Goal: Task Accomplishment & Management: Manage account settings

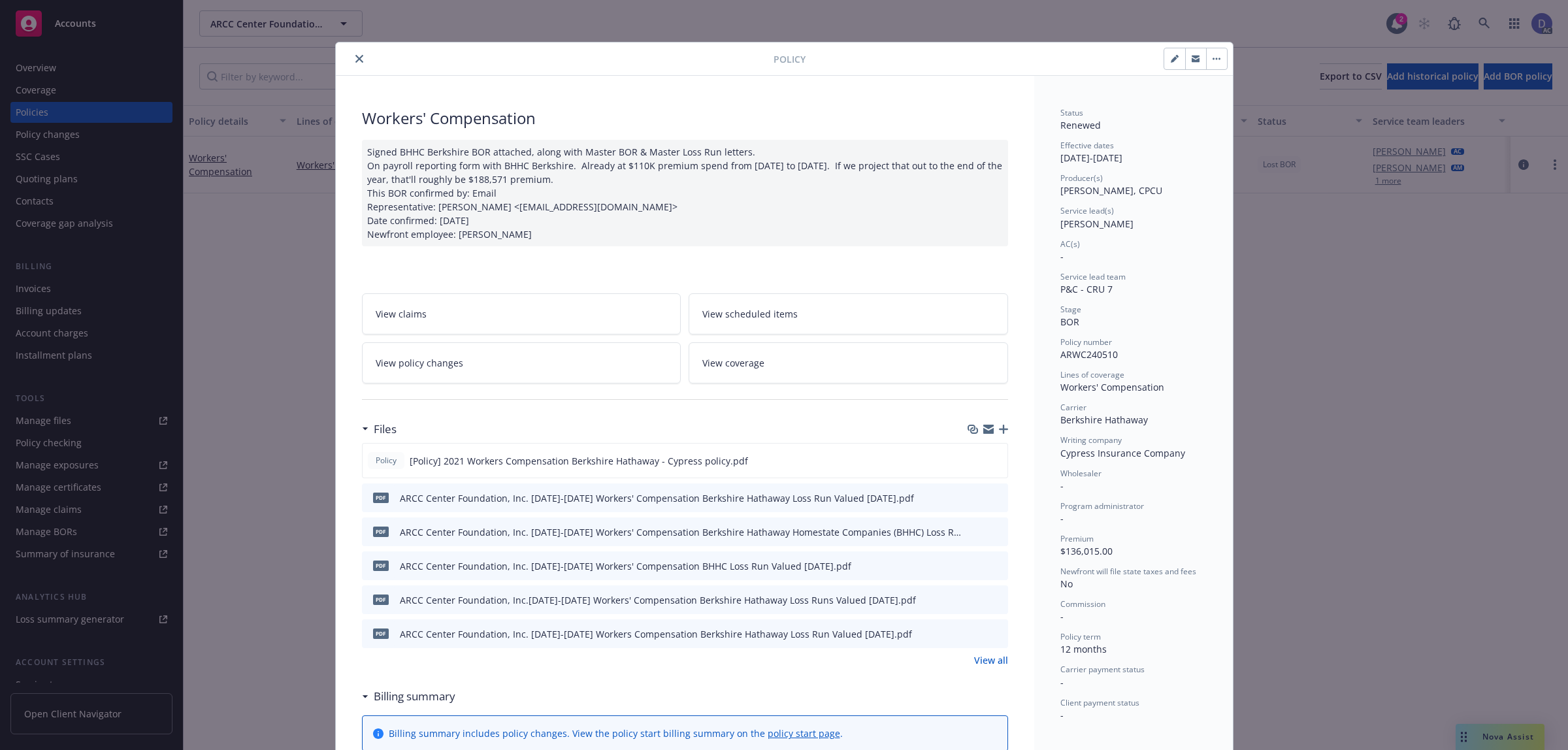
scroll to position [39, 0]
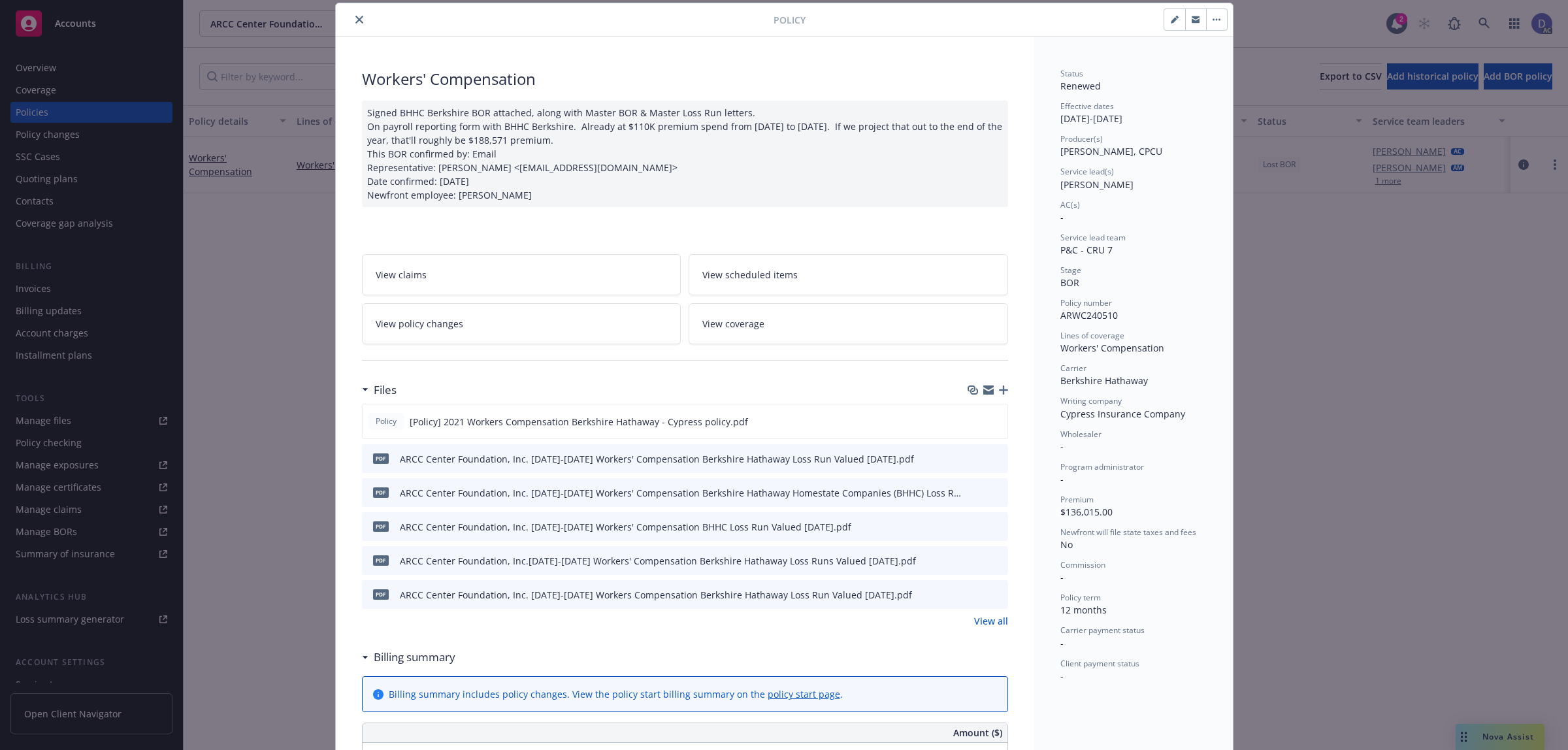
click at [355, 20] on icon "close" at bounding box center [359, 19] width 8 height 8
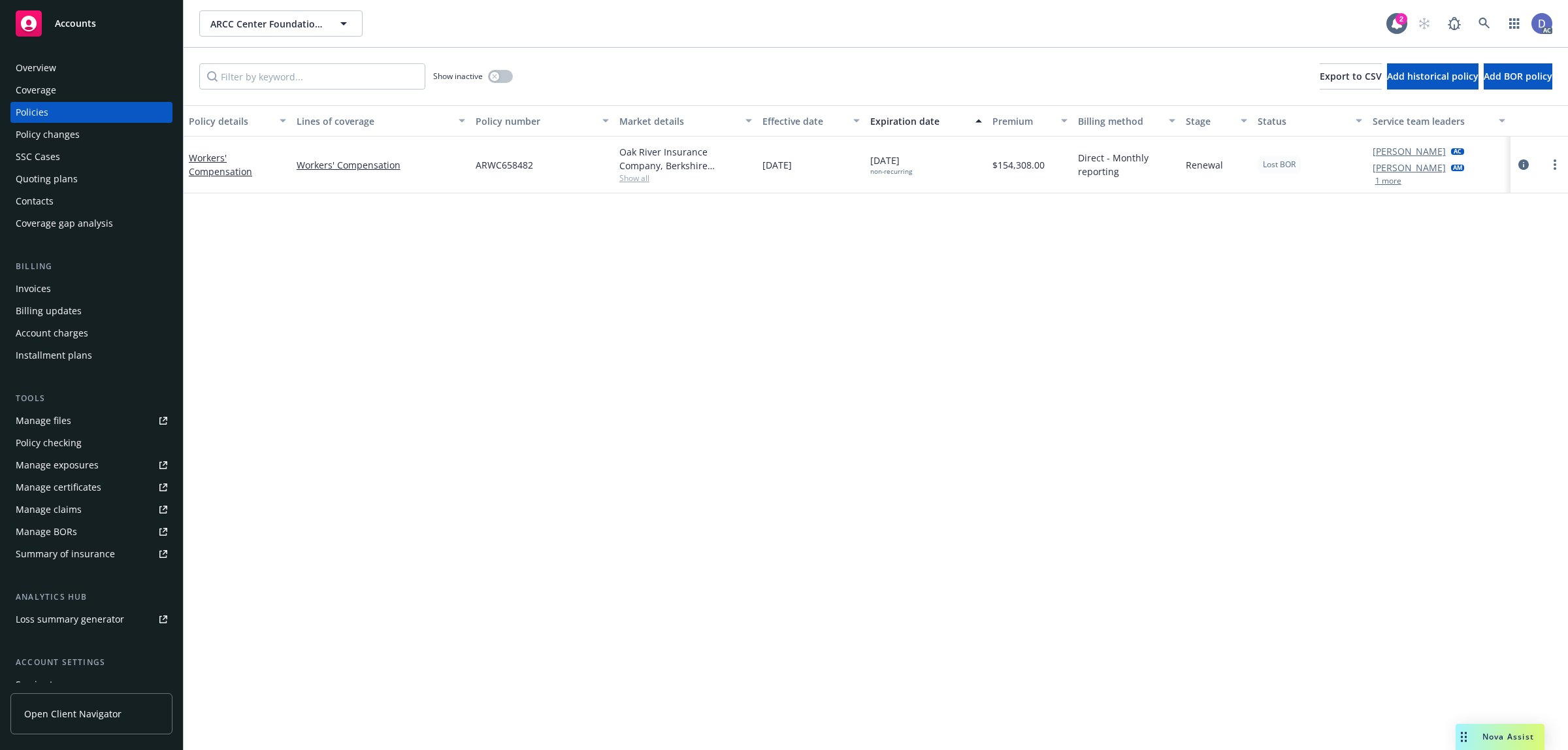
click at [60, 58] on div "Overview" at bounding box center [91, 68] width 152 height 21
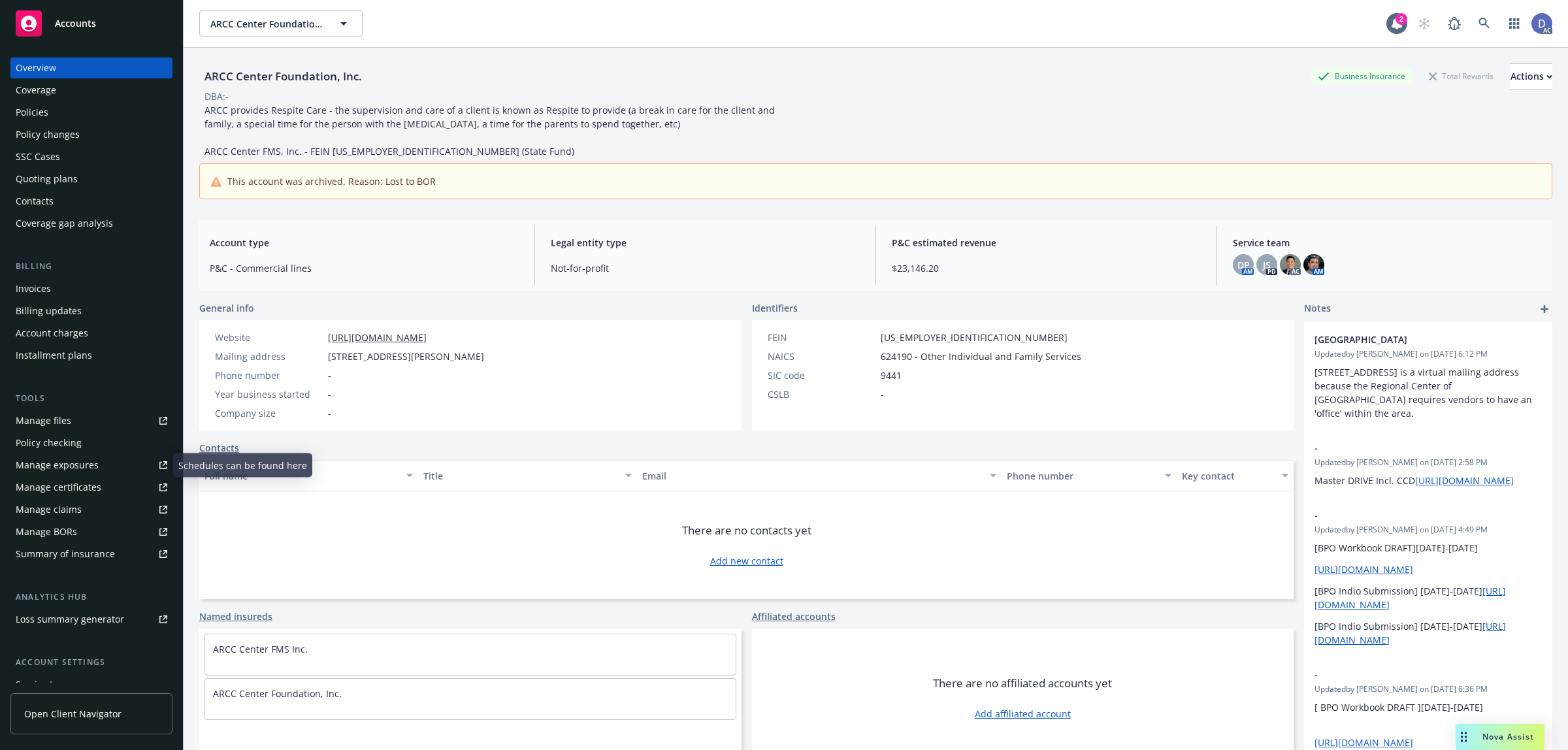
click at [81, 512] on link "Manage claims" at bounding box center [91, 510] width 162 height 21
click at [24, 419] on div "Manage files" at bounding box center [43, 421] width 55 height 21
click at [1471, 24] on link at bounding box center [1484, 23] width 26 height 26
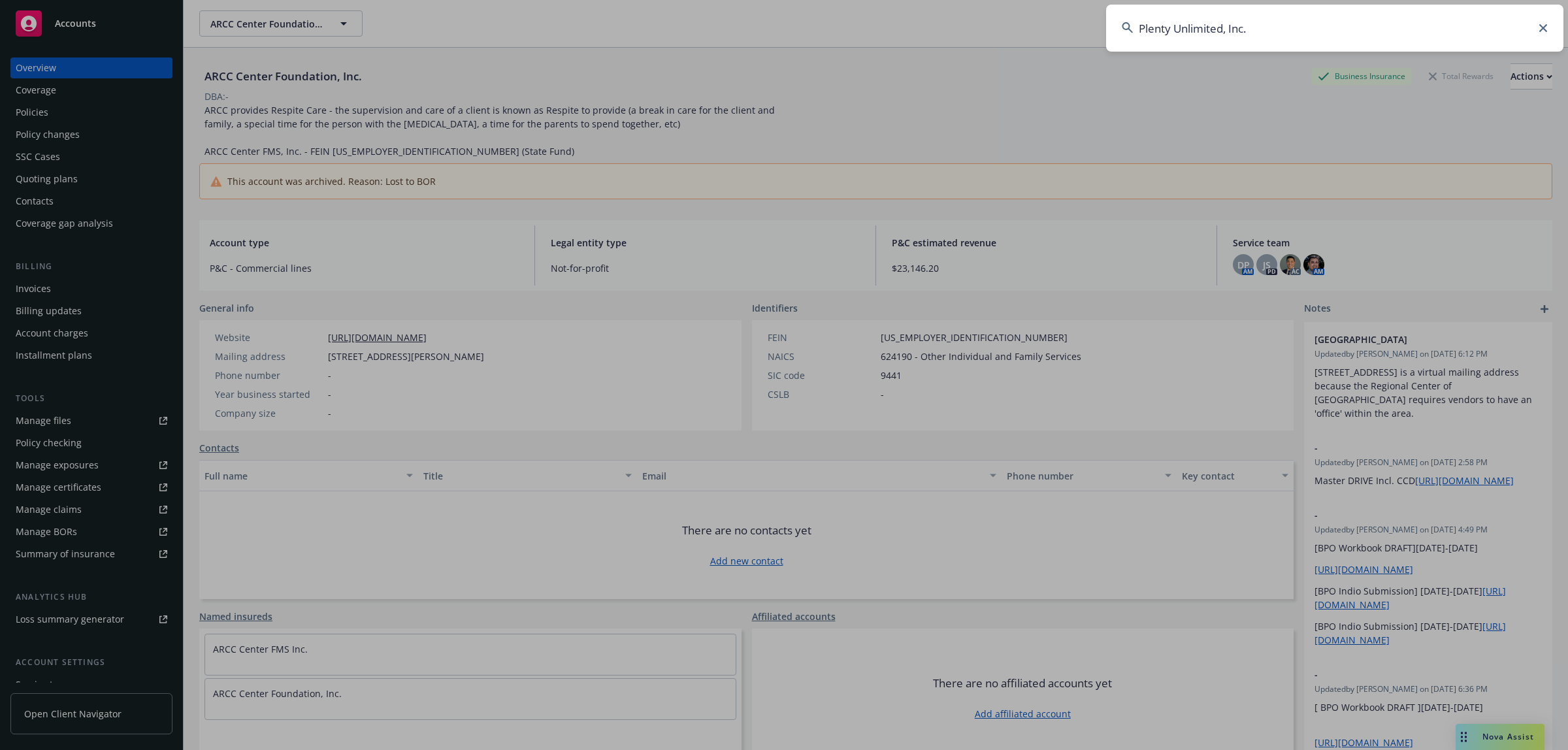
click at [1454, 26] on input "Plenty Unlimited, Inc." at bounding box center [1335, 28] width 458 height 47
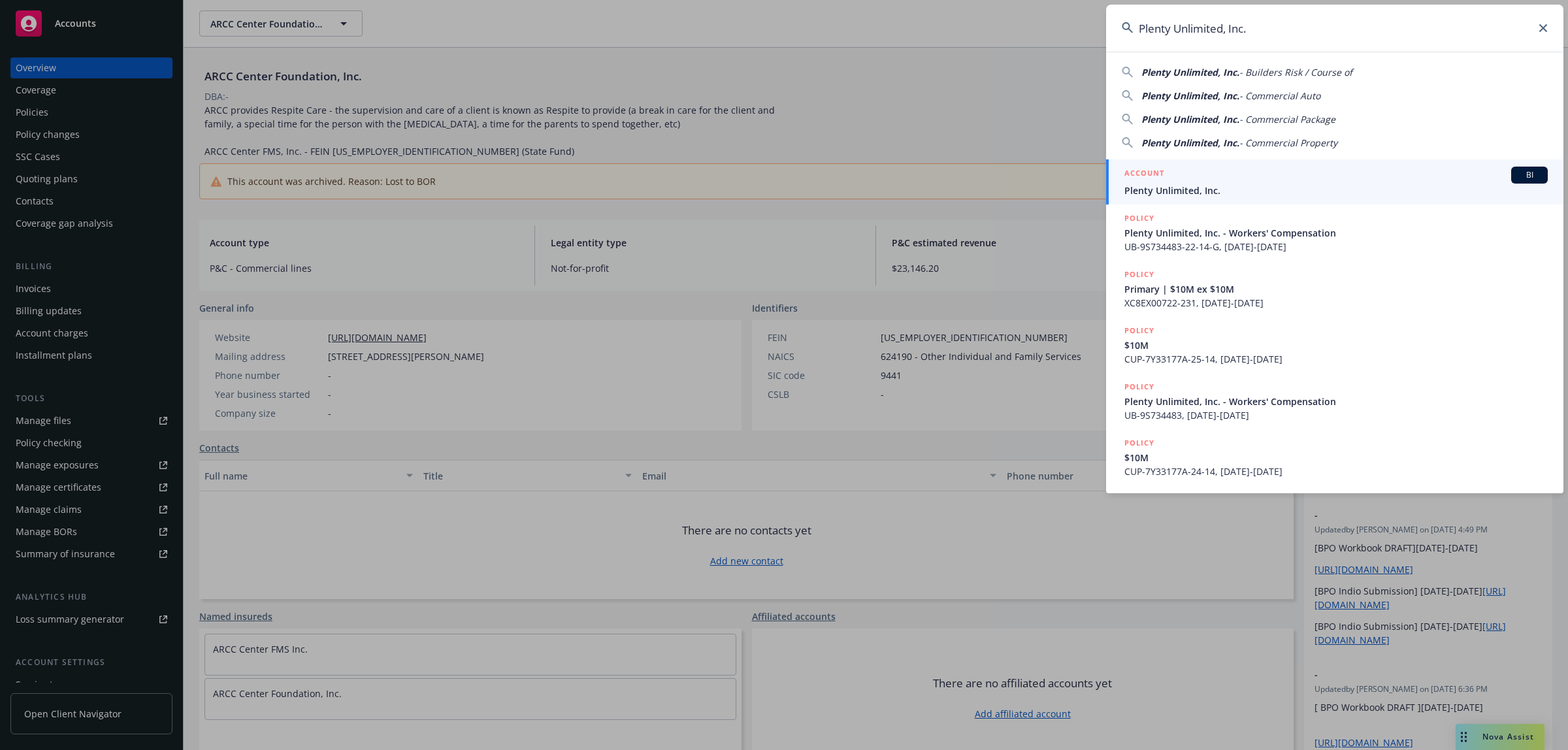
type input "Plenty Unlimited, Inc."
click at [1251, 190] on span "Plenty Unlimited, Inc." at bounding box center [1336, 191] width 423 height 14
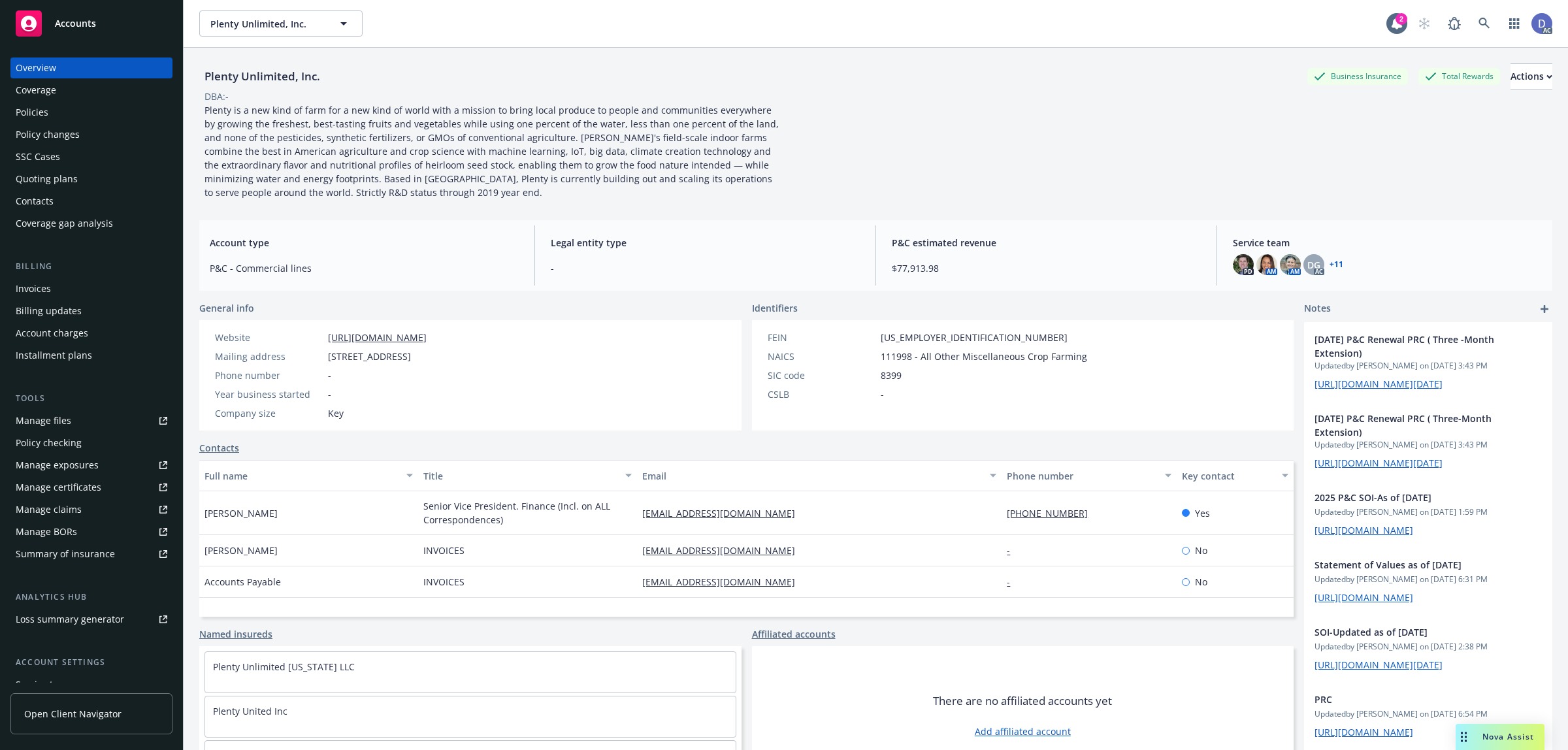
click at [37, 510] on div "Manage claims" at bounding box center [48, 510] width 66 height 21
click at [71, 416] on link "Manage files" at bounding box center [91, 421] width 162 height 21
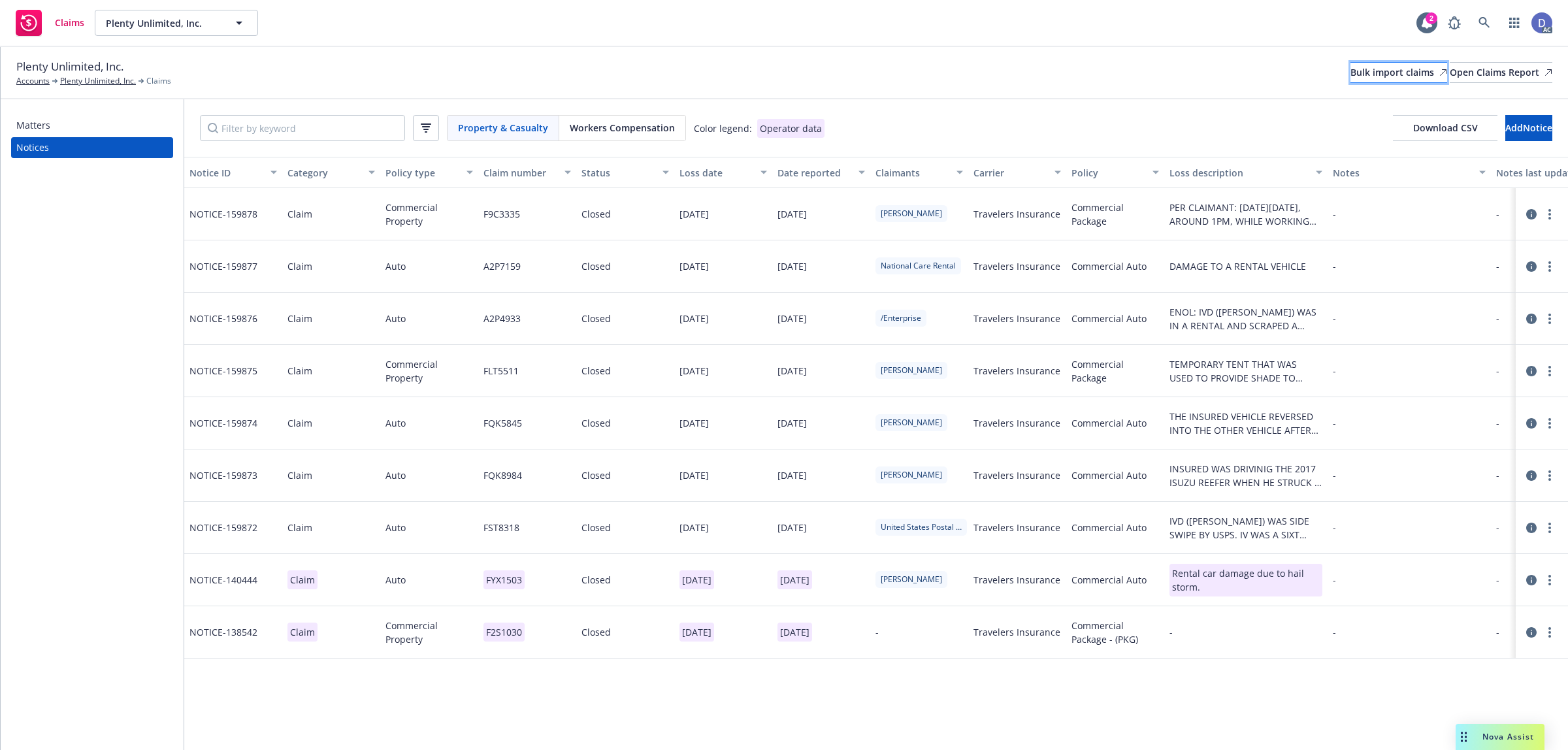
click at [1350, 66] on div "Bulk import claims" at bounding box center [1399, 72] width 97 height 20
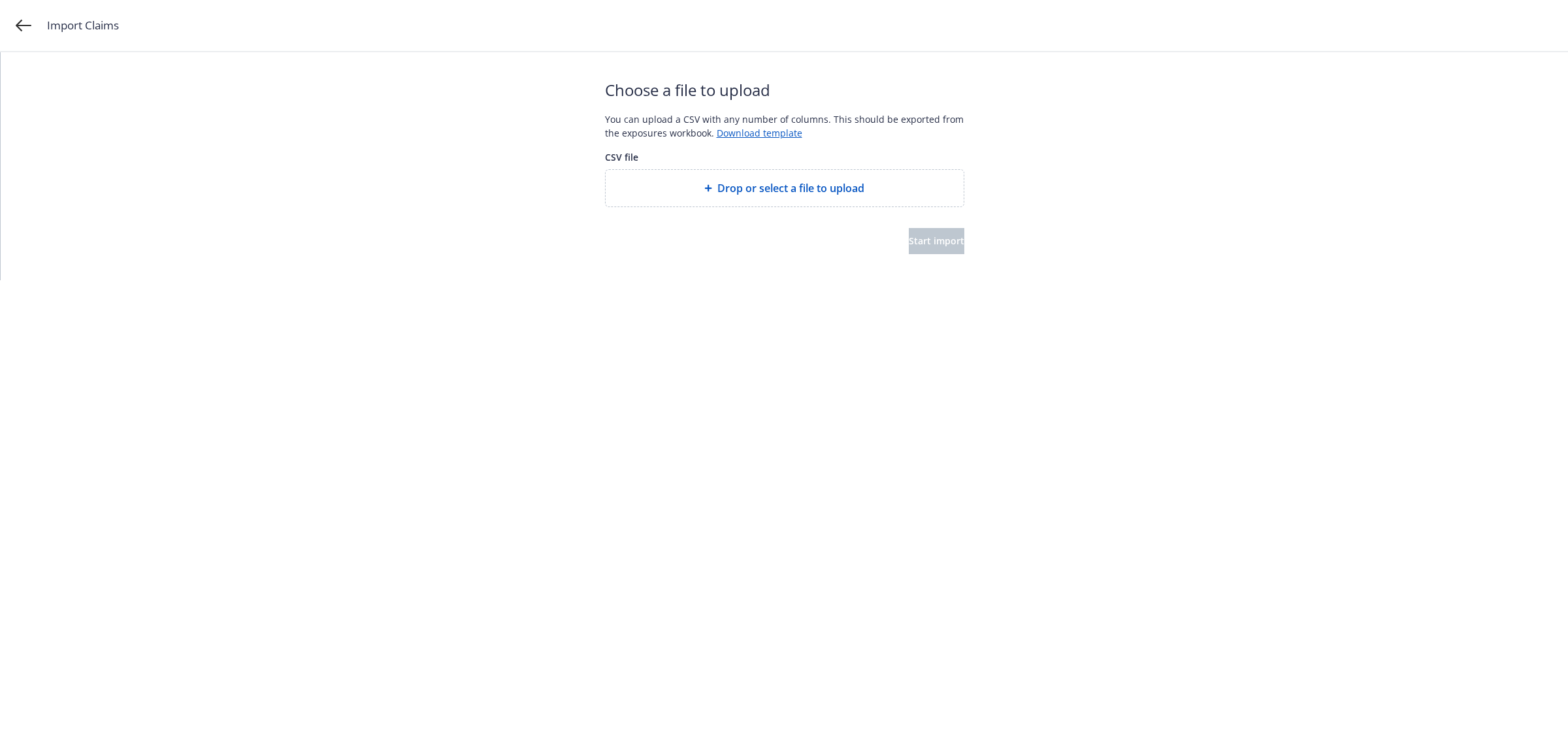
click at [788, 183] on span "Drop or select a file to upload" at bounding box center [790, 188] width 147 height 15
click at [929, 258] on div "Choose a file to upload You can upload a CSV with any number of columns. This s…" at bounding box center [785, 166] width 359 height 228
click at [928, 250] on button "Start import" at bounding box center [936, 241] width 55 height 26
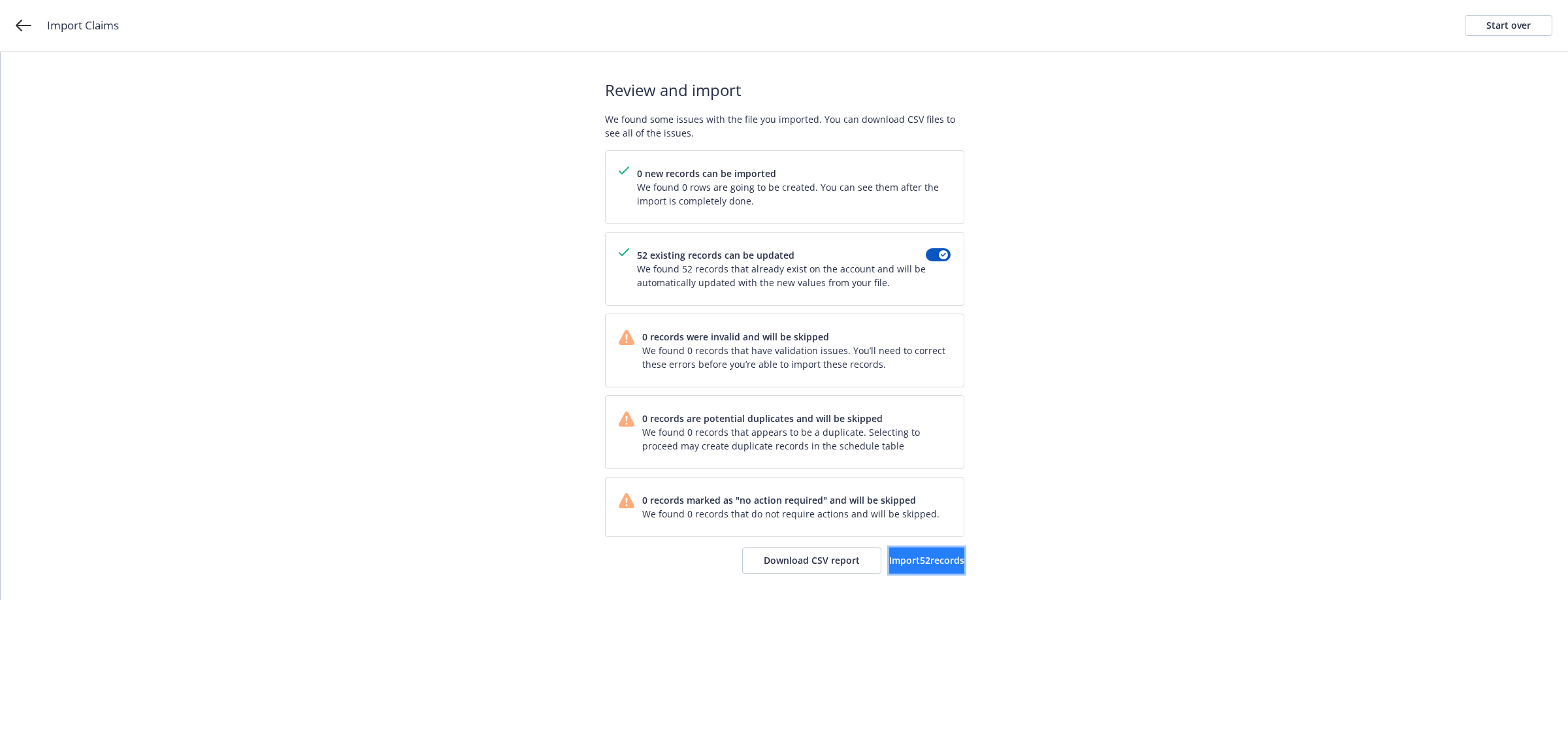
click at [889, 557] on span "Import 52 records" at bounding box center [926, 560] width 75 height 13
click at [879, 553] on link "View accounts" at bounding box center [910, 560] width 107 height 26
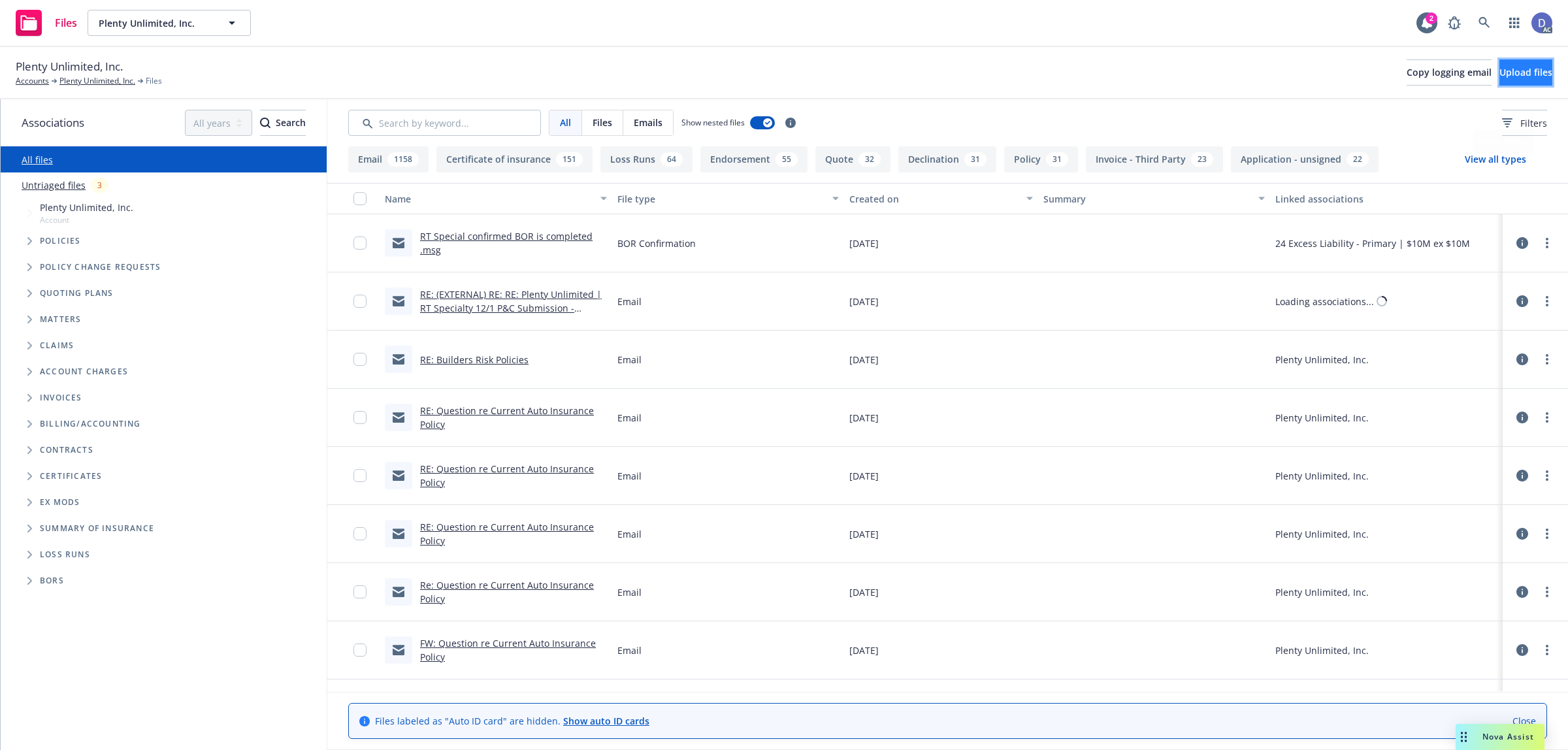
click at [1503, 86] on button "Upload files" at bounding box center [1525, 72] width 53 height 26
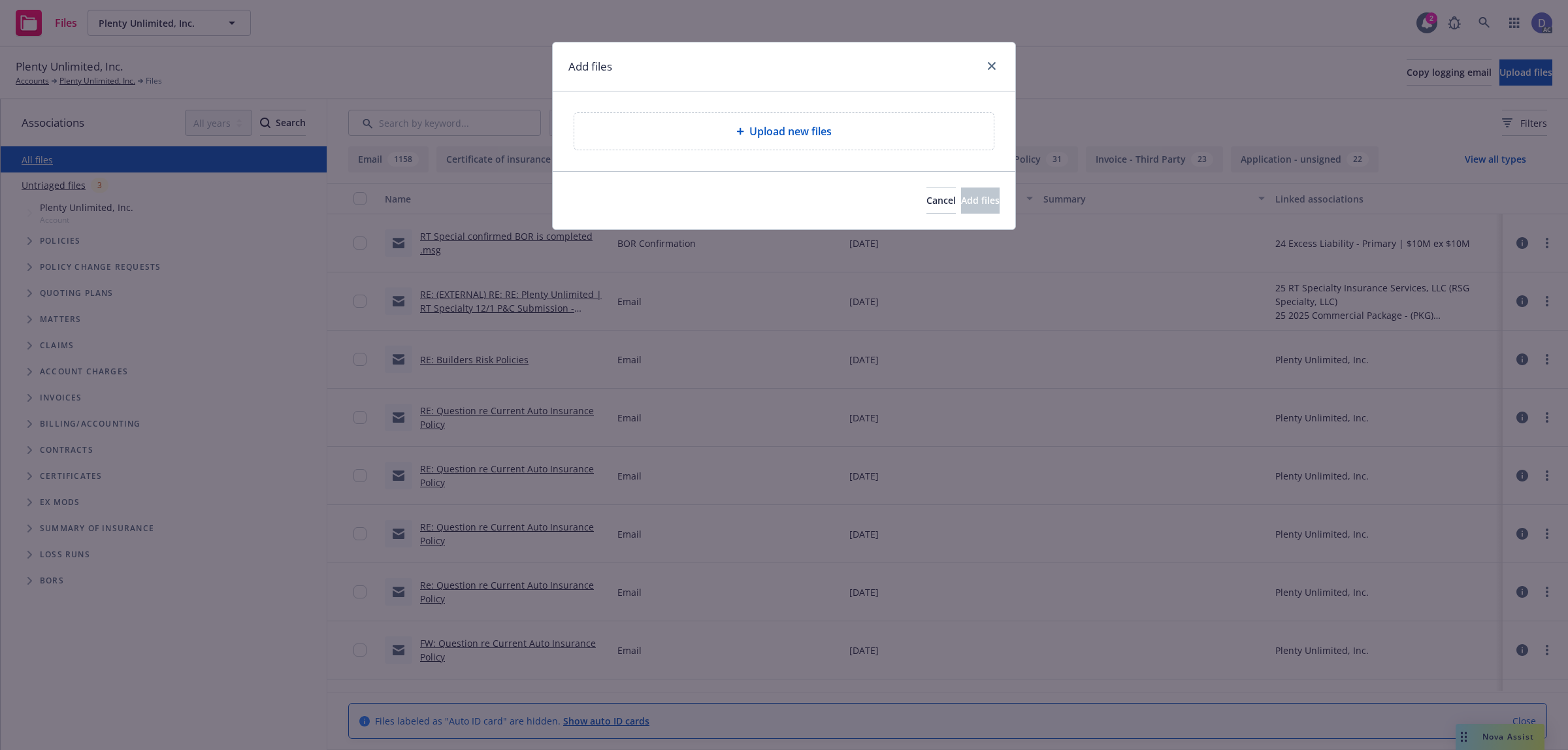
click at [820, 135] on span "Upload new files" at bounding box center [790, 131] width 82 height 15
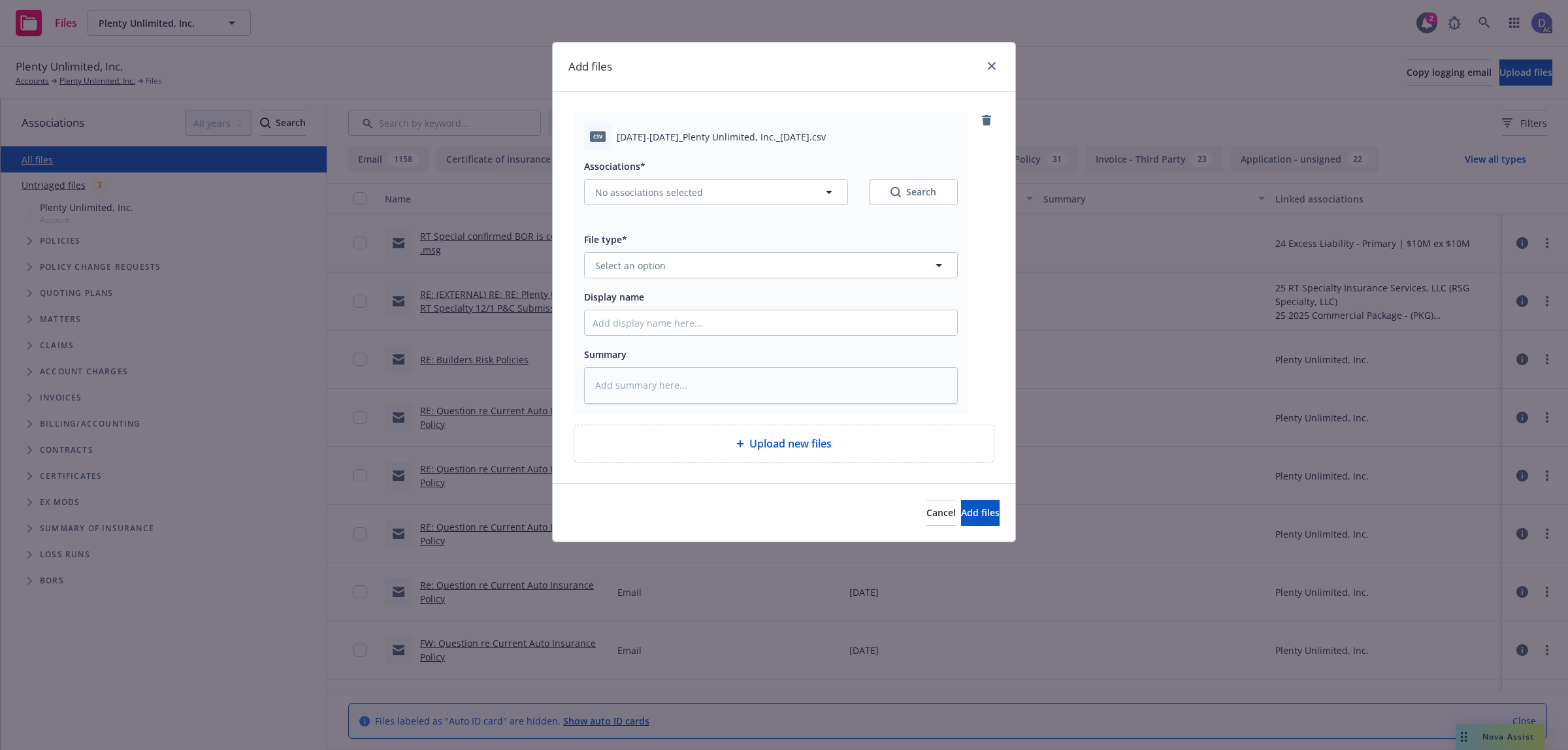
click at [690, 308] on div "Display name" at bounding box center [771, 312] width 373 height 47
click at [691, 322] on input "Display name" at bounding box center [771, 322] width 373 height 25
paste input "[DATE]-[DATE]_Plenty Unlimited, Inc._[DATE]"
type input "[DATE]-[DATE]_Plenty Unlimited, Inc._[DATE]"
type textarea "x"
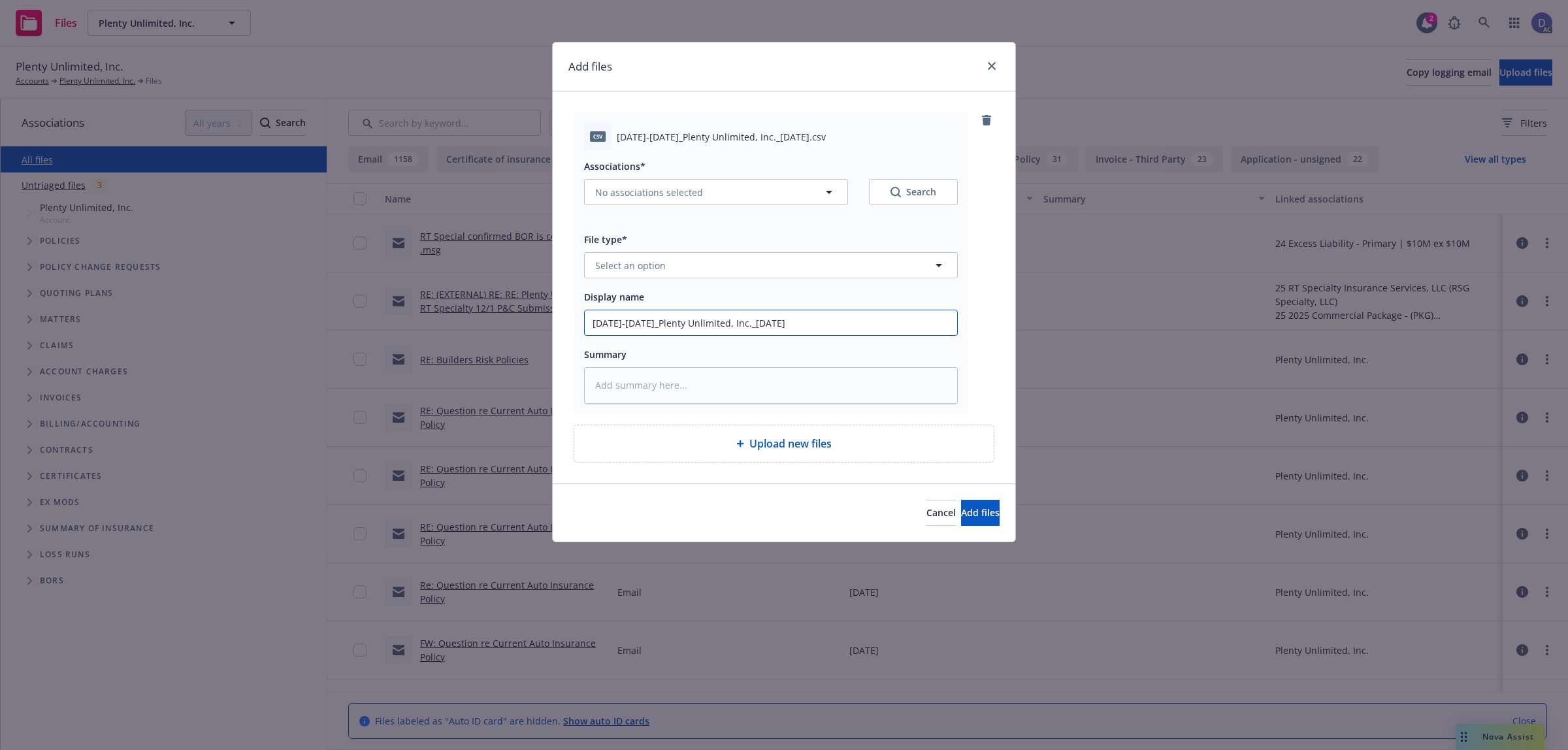
type input "[DATE]-[DATE]_Plenty Unlimited, Inc._[DATE]"
click at [750, 266] on button "Select an option" at bounding box center [771, 265] width 373 height 26
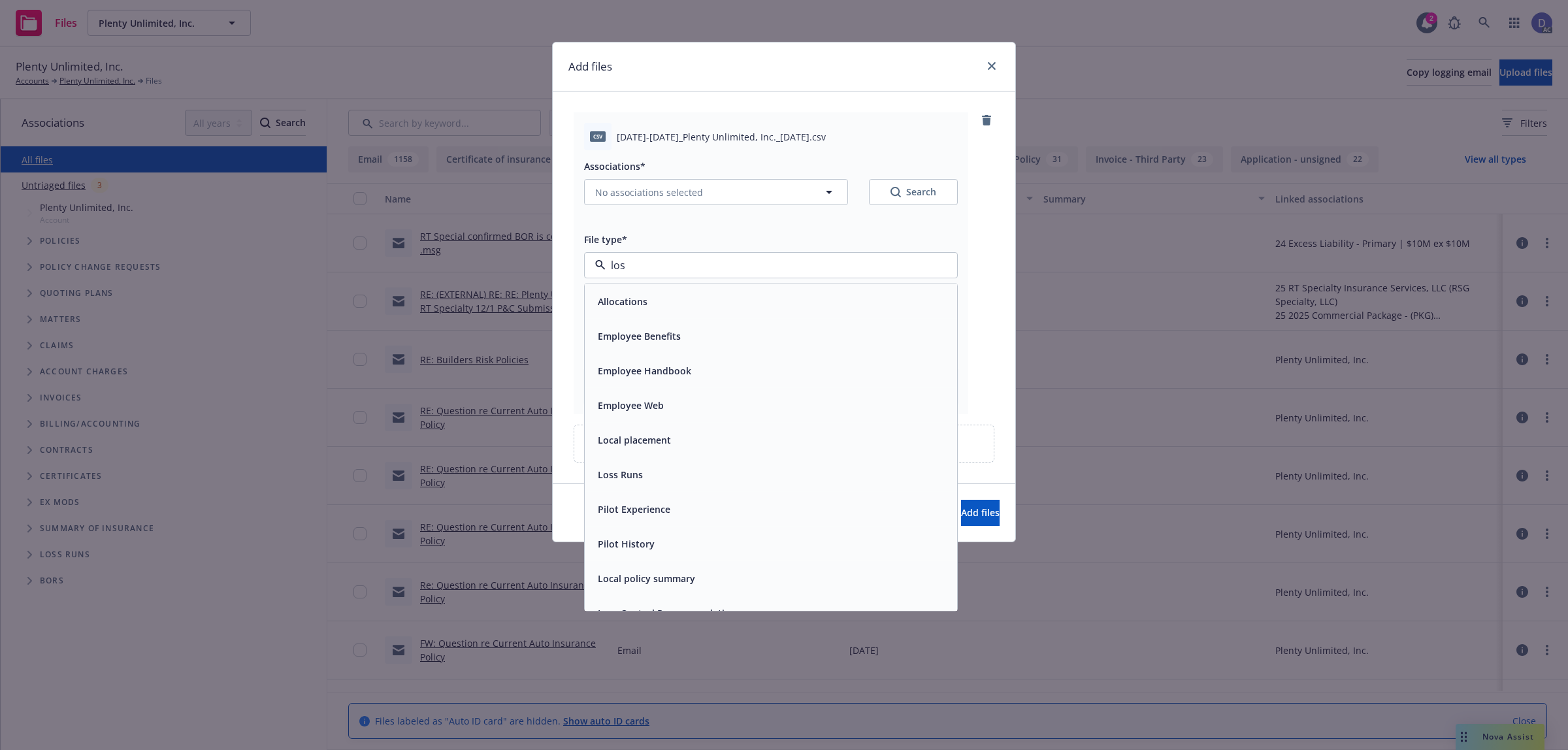
type input "loss"
click at [710, 293] on div "Loss Runs" at bounding box center [771, 301] width 357 height 19
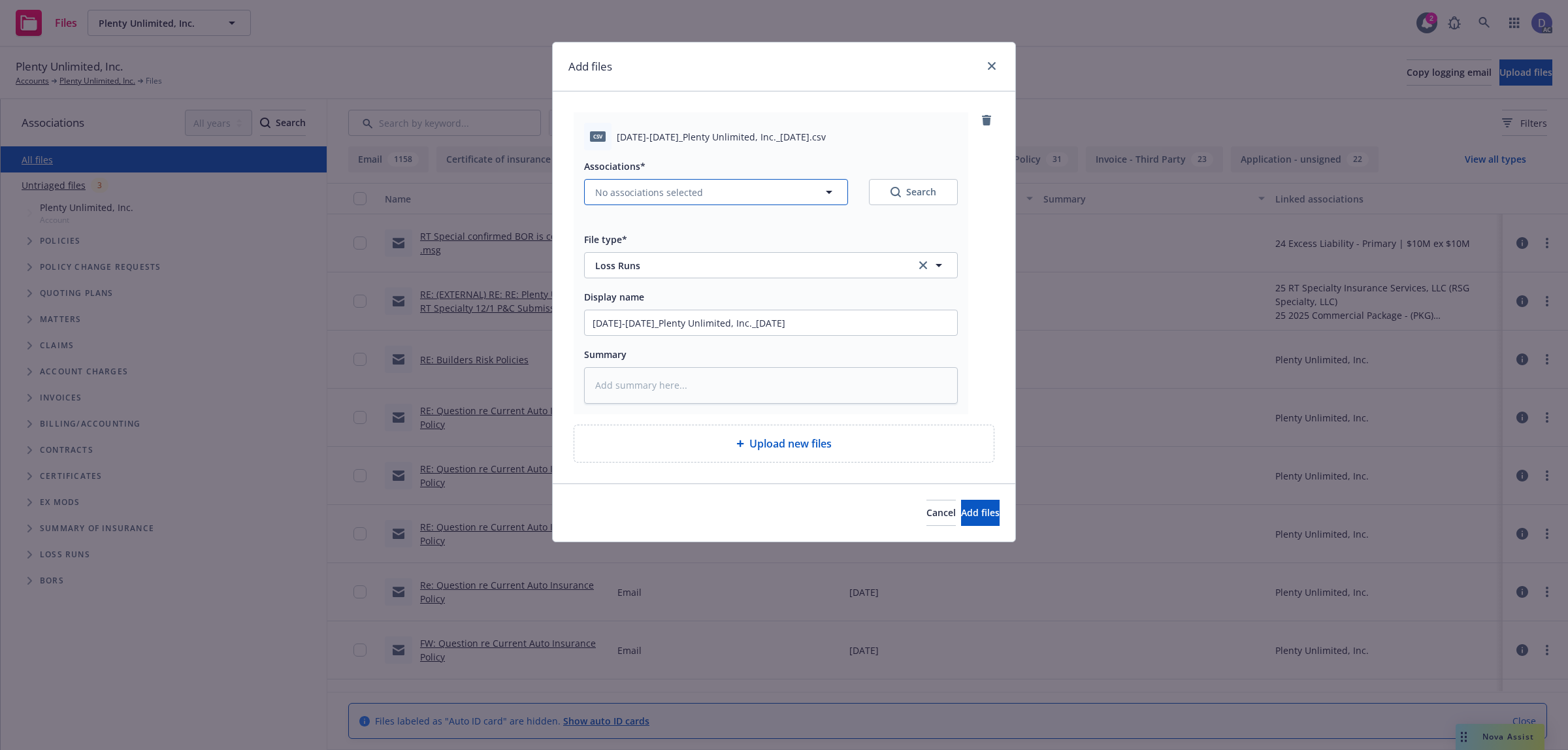
click at [655, 194] on span "No associations selected" at bounding box center [649, 192] width 108 height 14
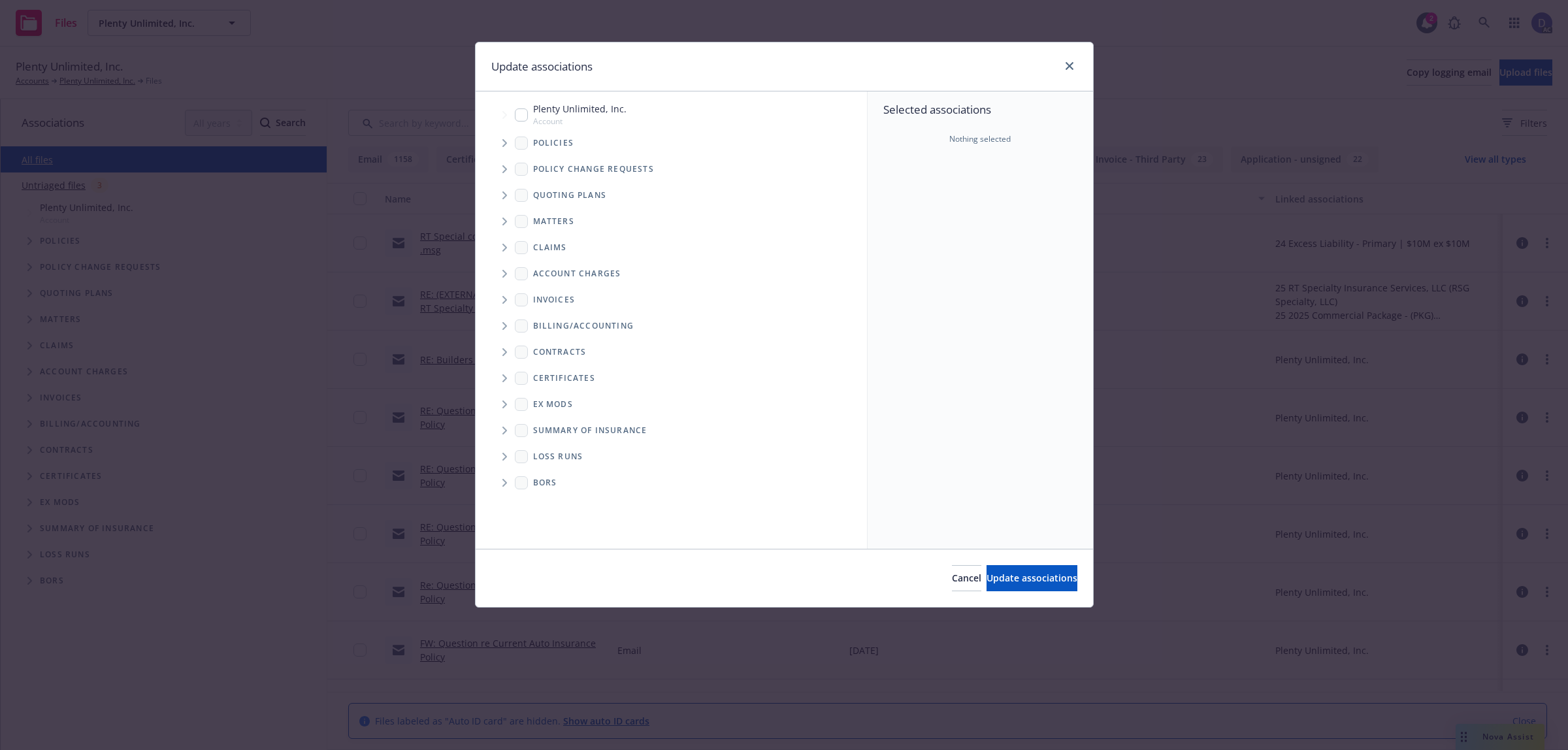
click at [498, 144] on span "Tree Example" at bounding box center [505, 143] width 21 height 21
click at [916, 178] on div "Selected associations Nothing selected" at bounding box center [980, 320] width 225 height 458
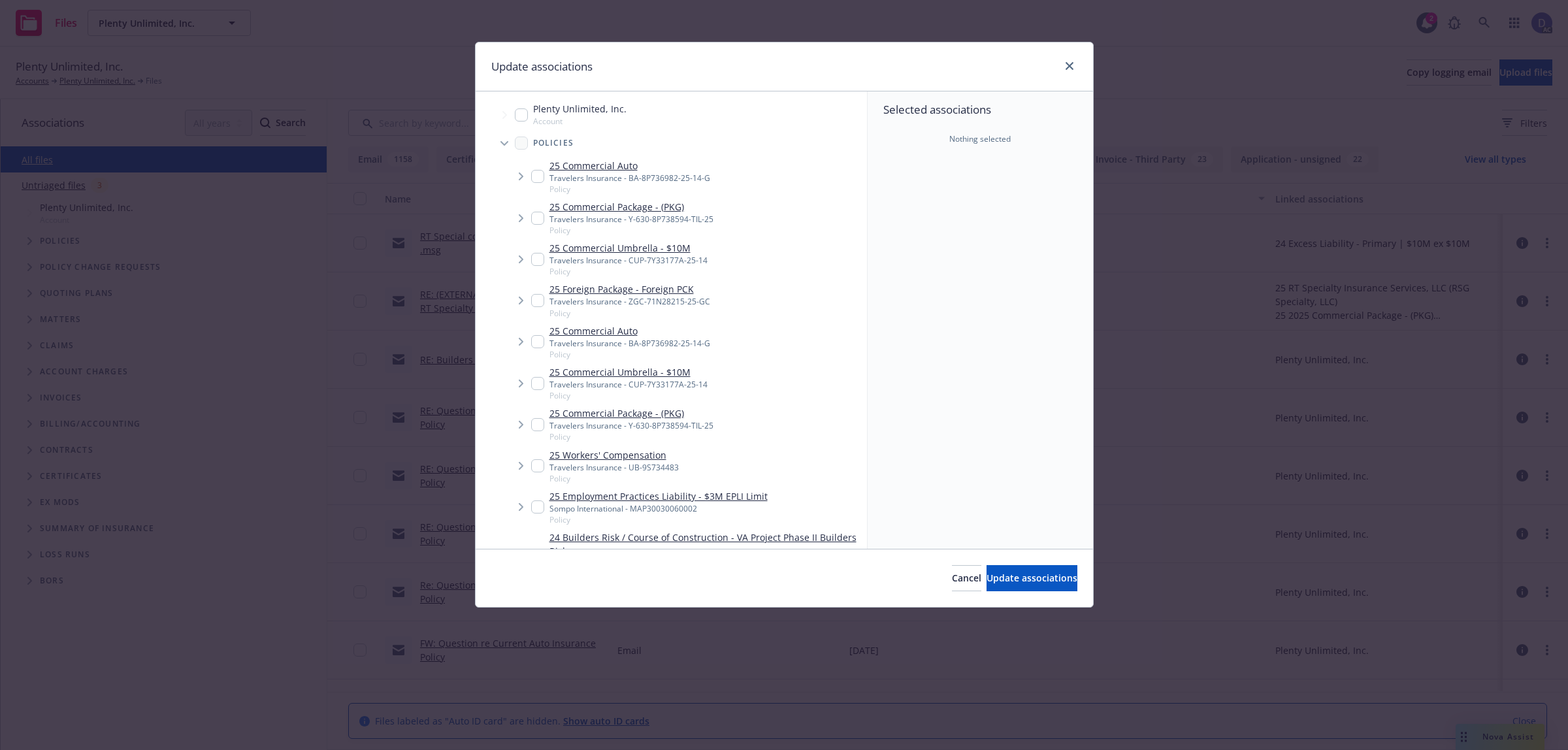
type textarea "x"
click at [538, 461] on input "Tree Example" at bounding box center [538, 466] width 13 height 13
click at [537, 469] on input "Tree Example" at bounding box center [538, 466] width 13 height 13
checkbox input "false"
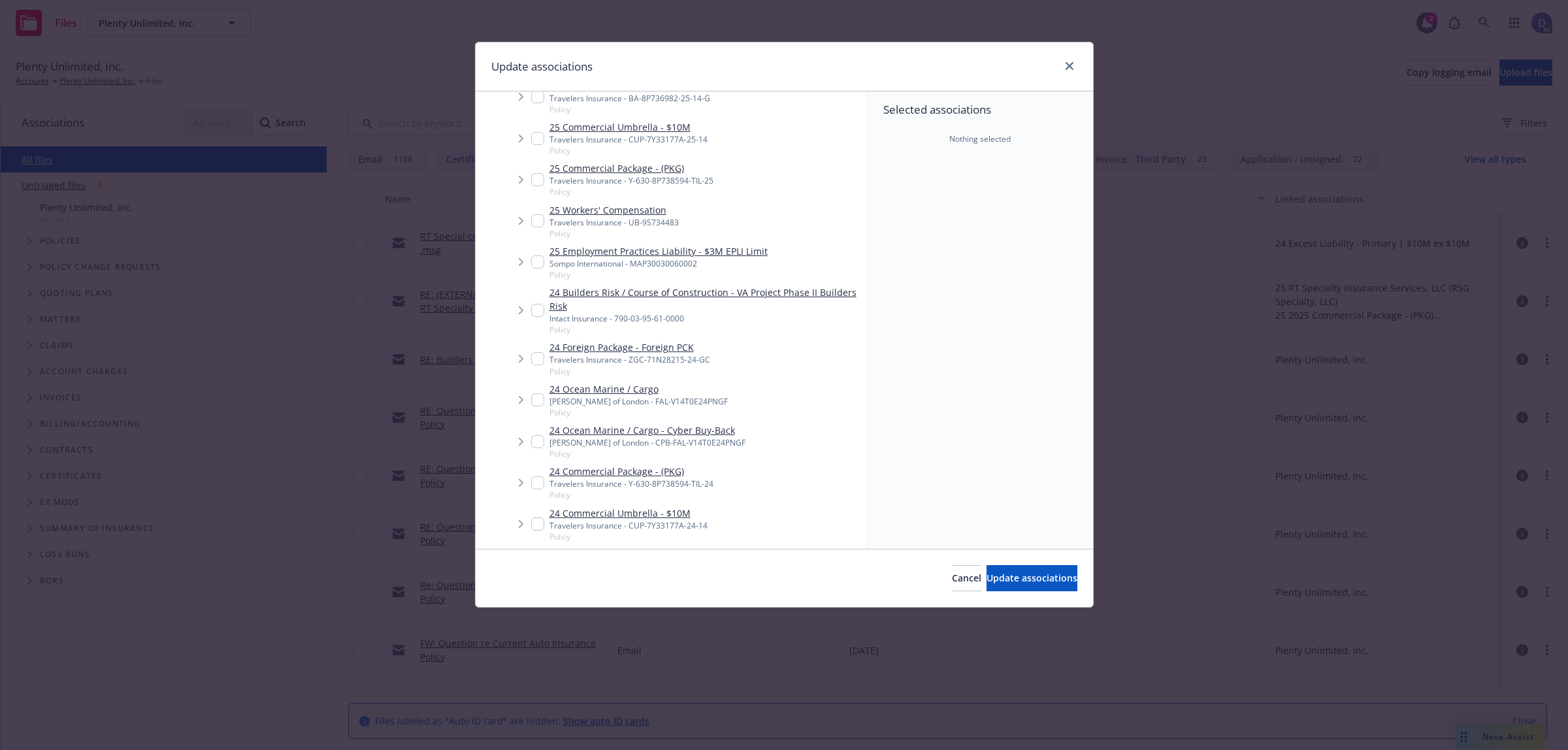
scroll to position [490, 0]
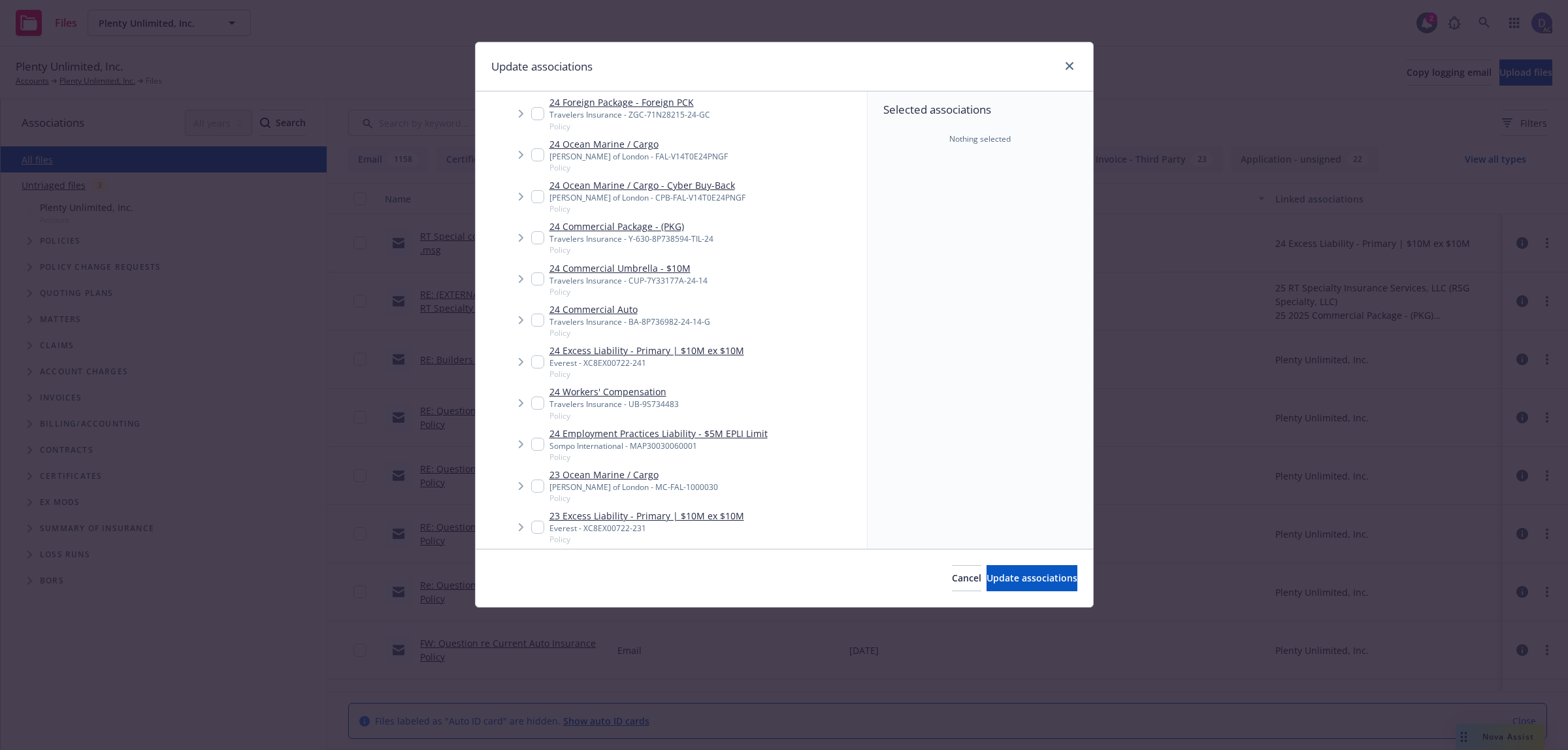
click at [539, 407] on input "Tree Example" at bounding box center [538, 403] width 13 height 13
checkbox input "true"
click at [1055, 586] on button "Update associations" at bounding box center [1031, 578] width 91 height 26
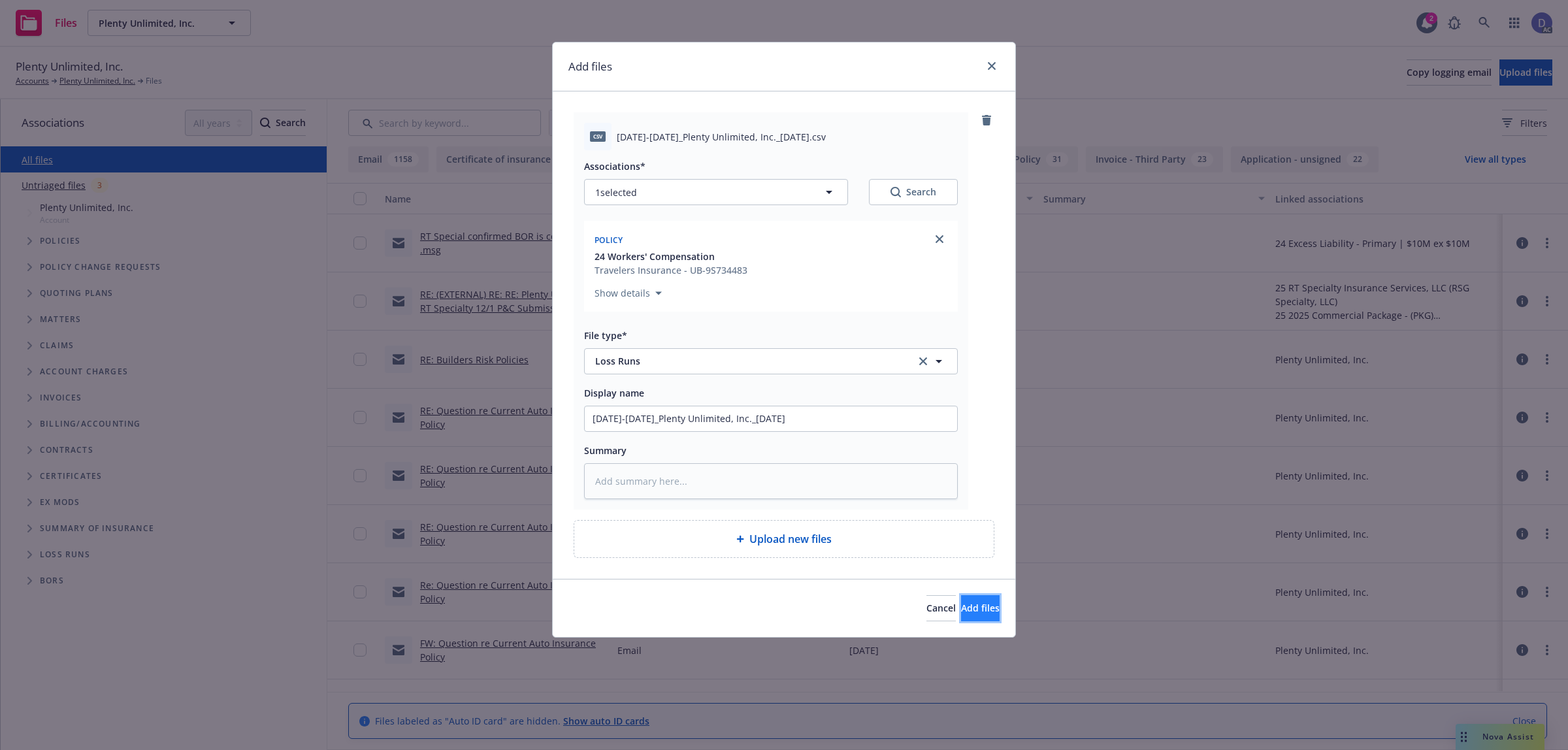
click at [961, 603] on span "Add files" at bounding box center [980, 608] width 39 height 13
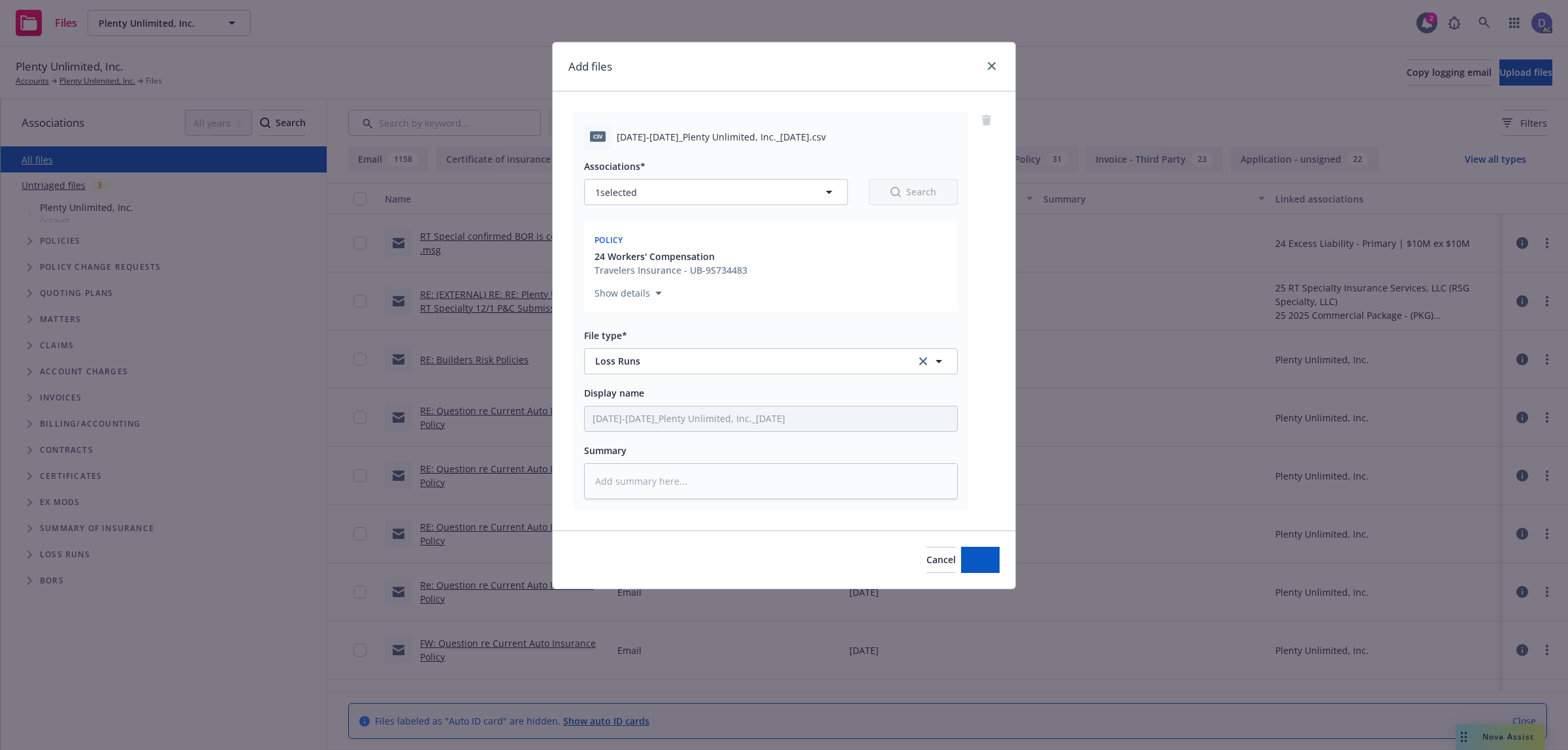
type textarea "x"
